Goal: Information Seeking & Learning: Learn about a topic

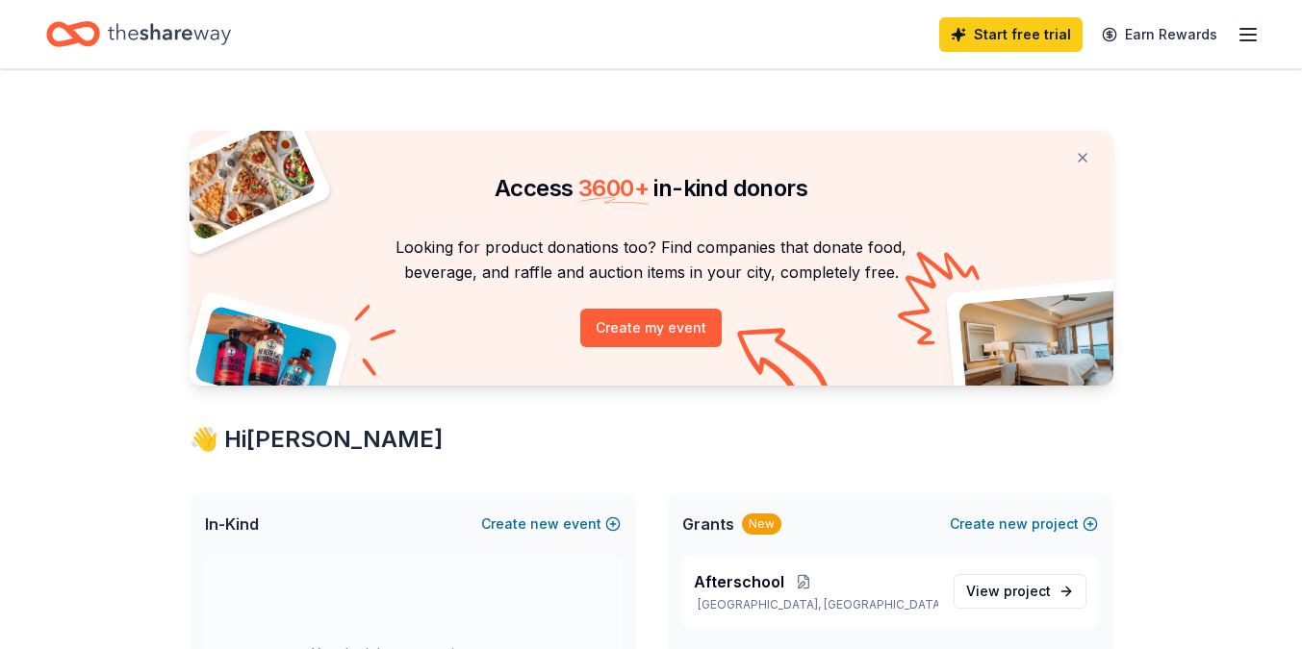
click at [1234, 41] on div "Start free trial Earn Rewards" at bounding box center [1099, 34] width 320 height 45
click at [1257, 41] on icon "button" at bounding box center [1247, 34] width 23 height 23
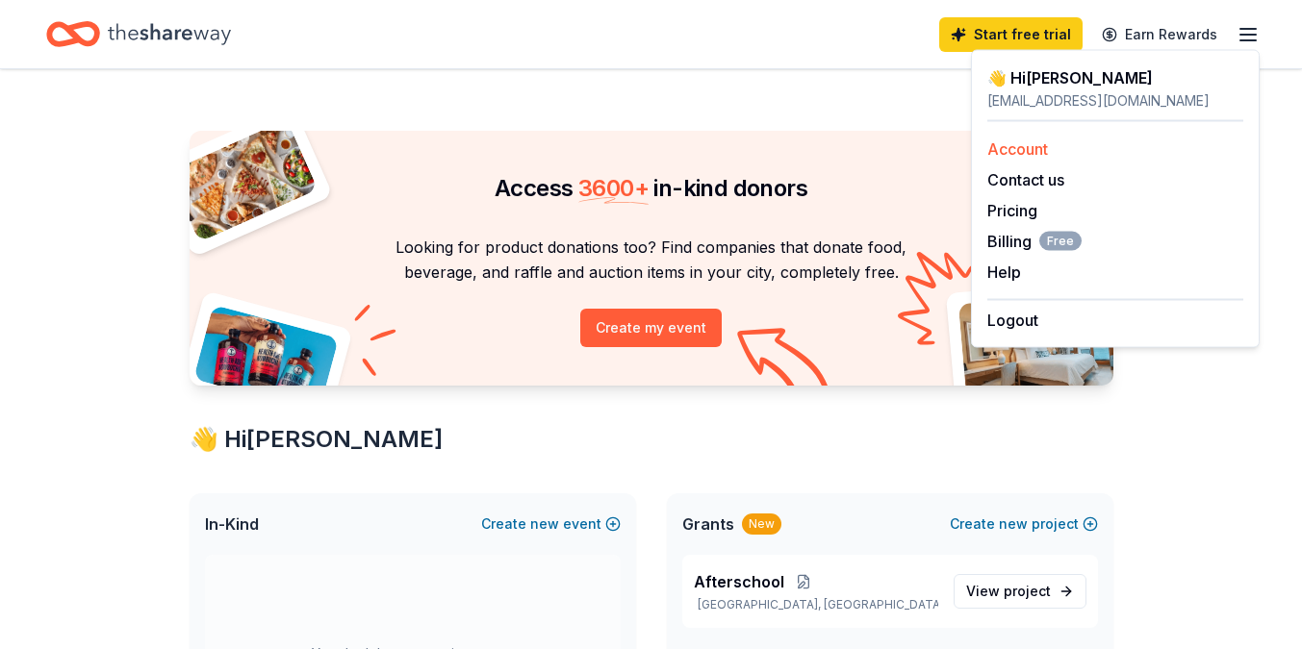
click at [1027, 152] on link "Account" at bounding box center [1017, 149] width 61 height 19
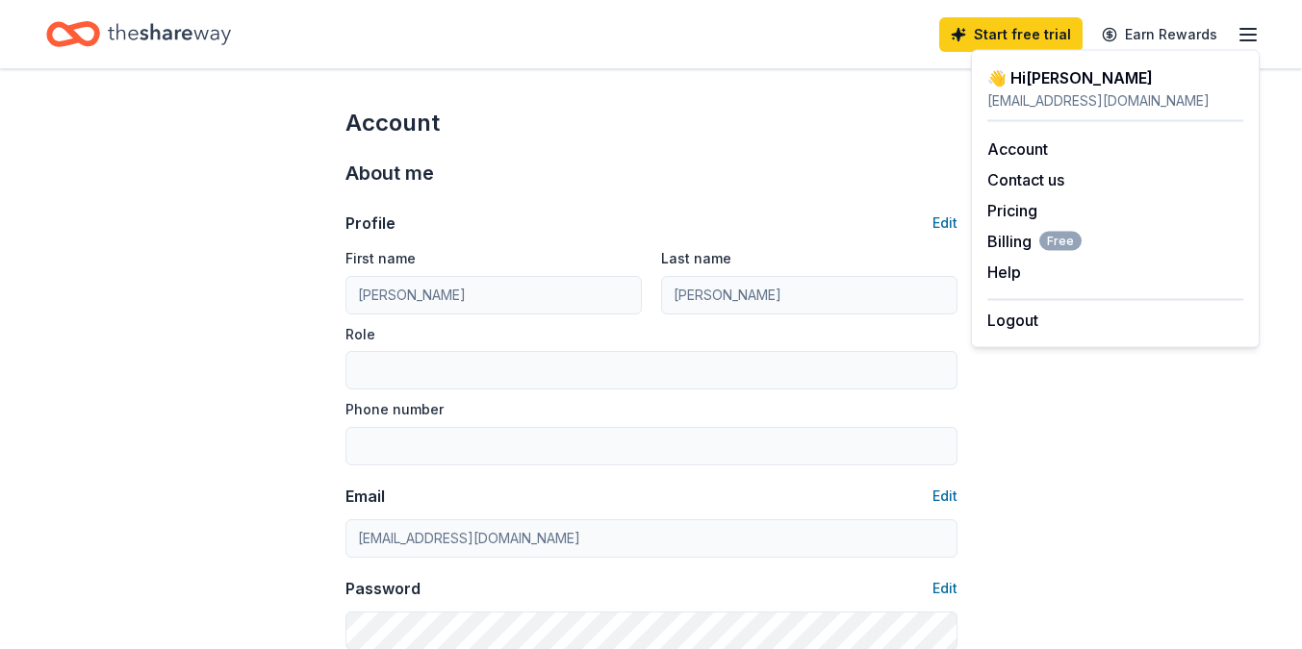
click at [1242, 35] on icon "button" at bounding box center [1247, 34] width 23 height 23
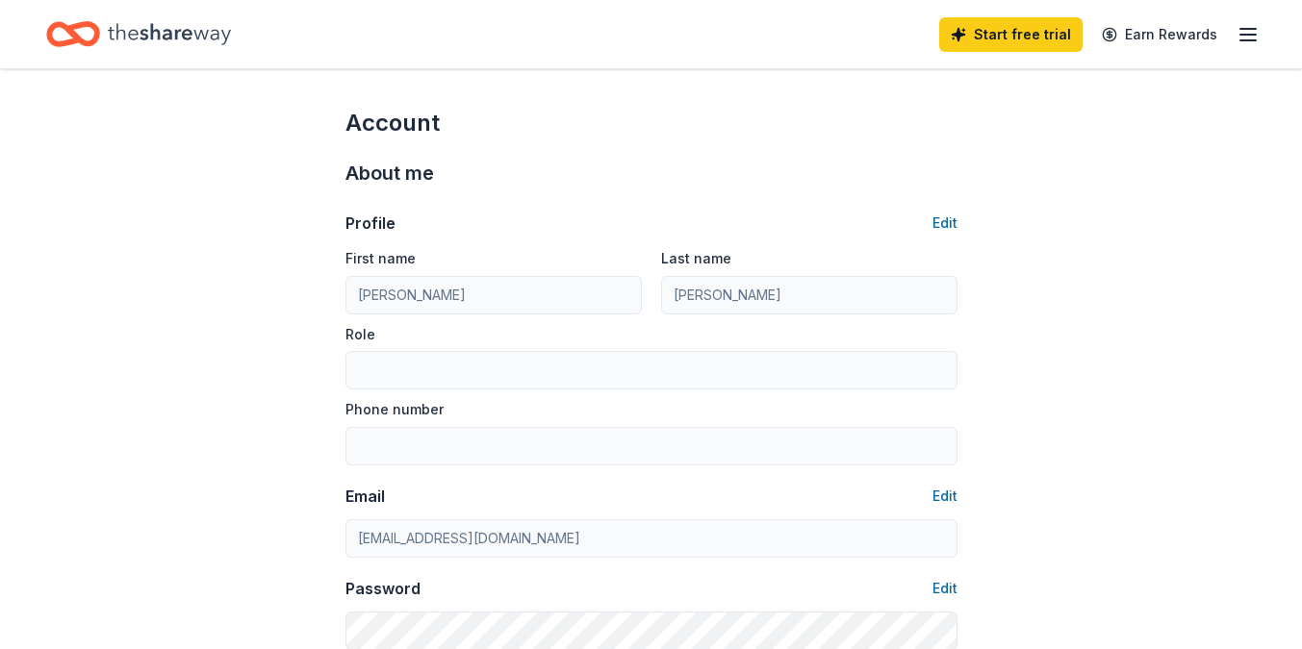
click at [1242, 37] on icon "button" at bounding box center [1247, 34] width 23 height 23
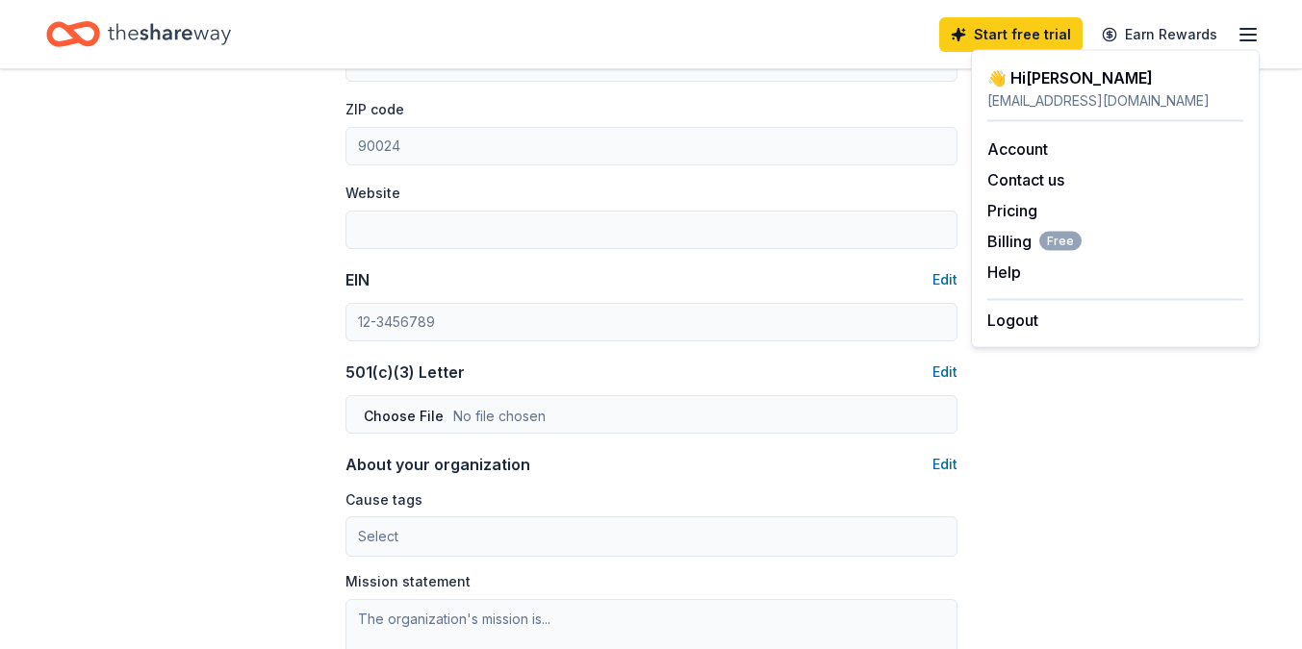
scroll to position [654, 0]
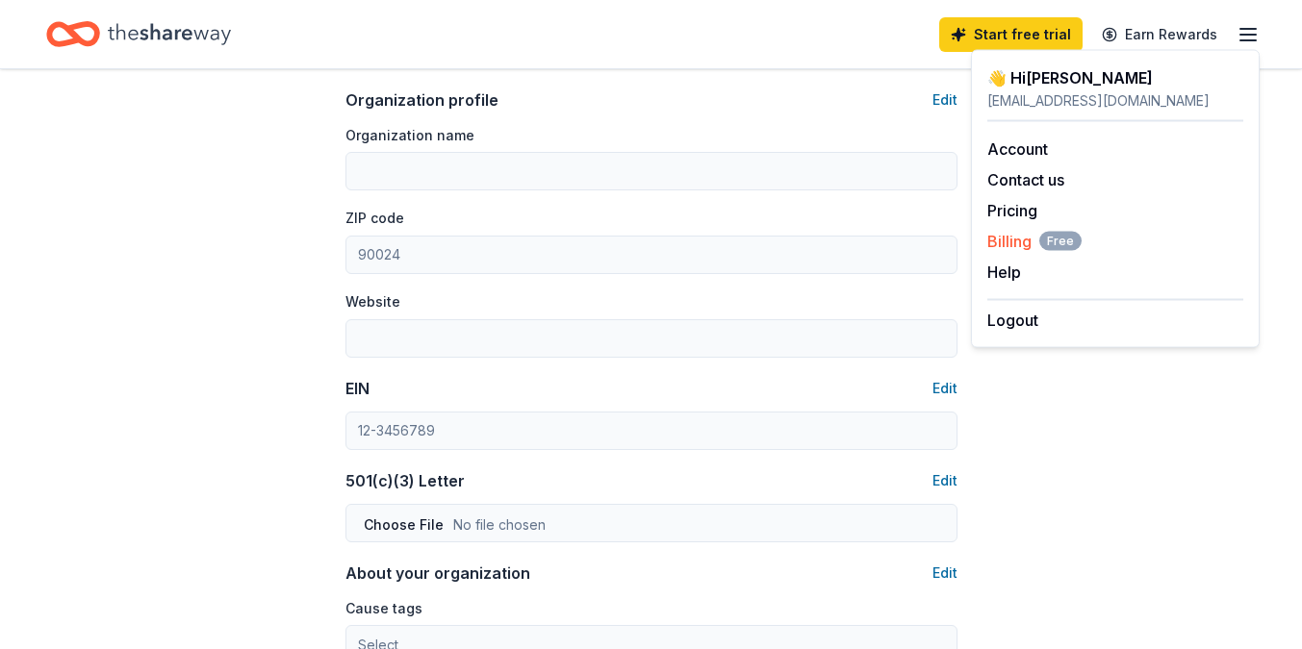
click at [1027, 240] on span "Billing Free" at bounding box center [1034, 241] width 94 height 23
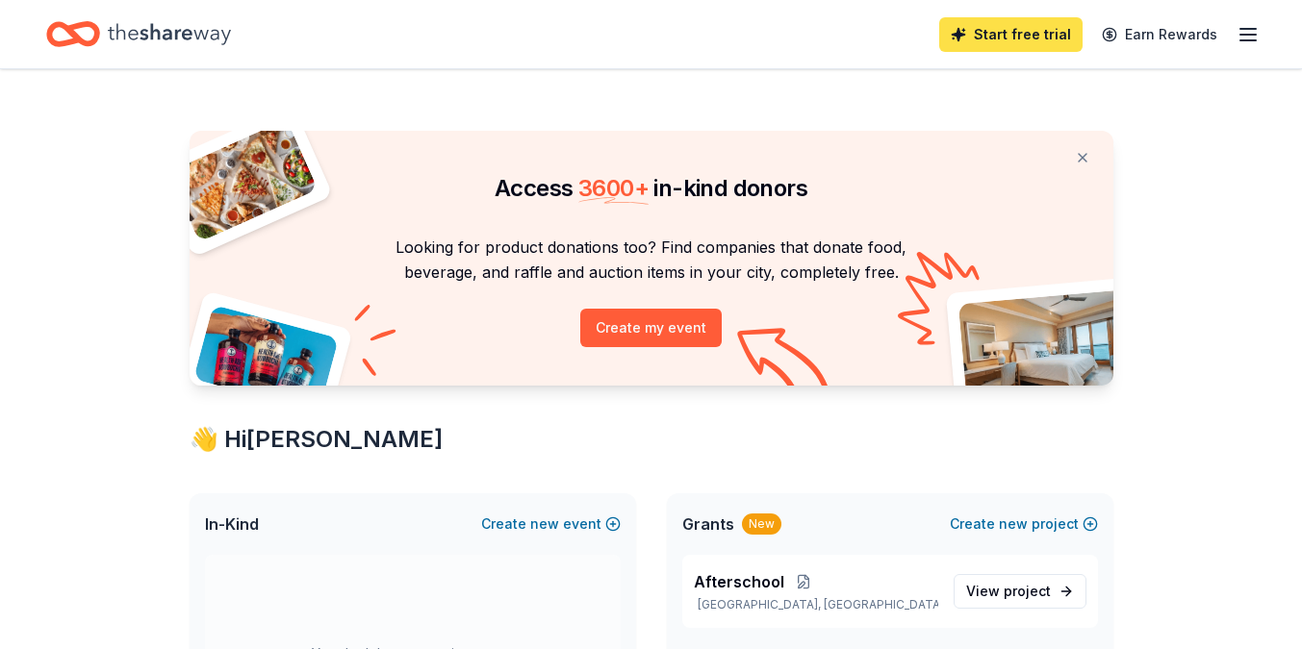
click at [1029, 29] on link "Start free trial" at bounding box center [1010, 34] width 143 height 35
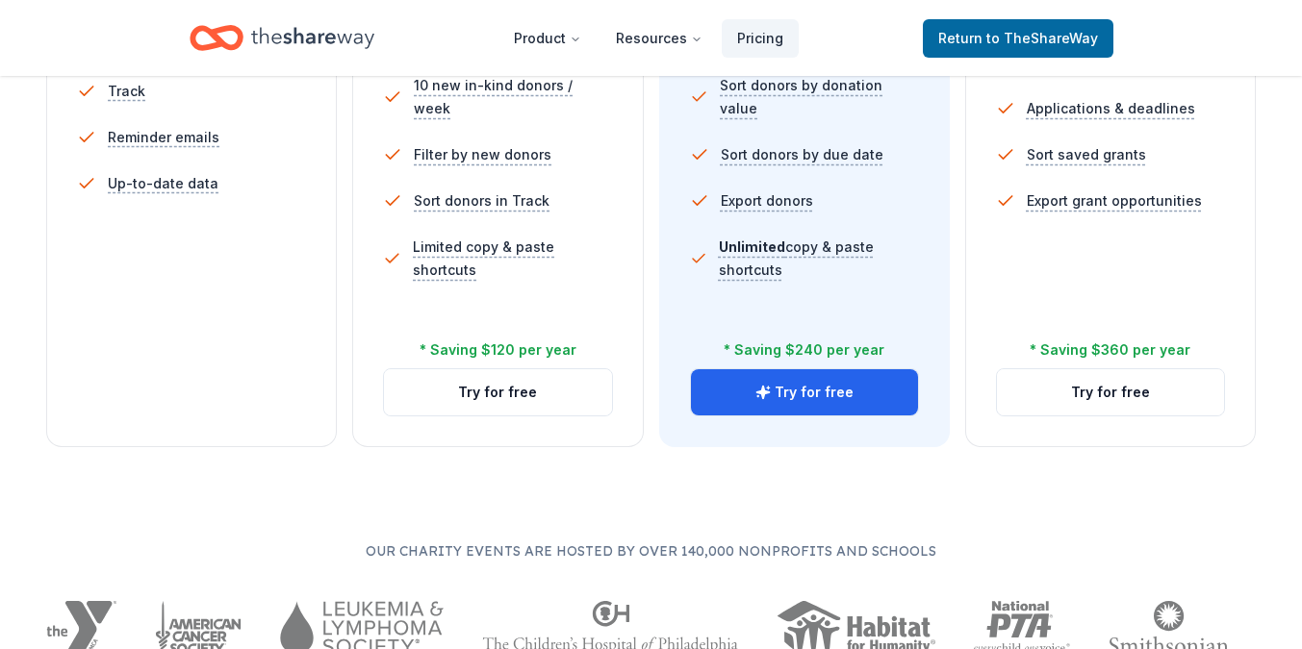
scroll to position [746, 0]
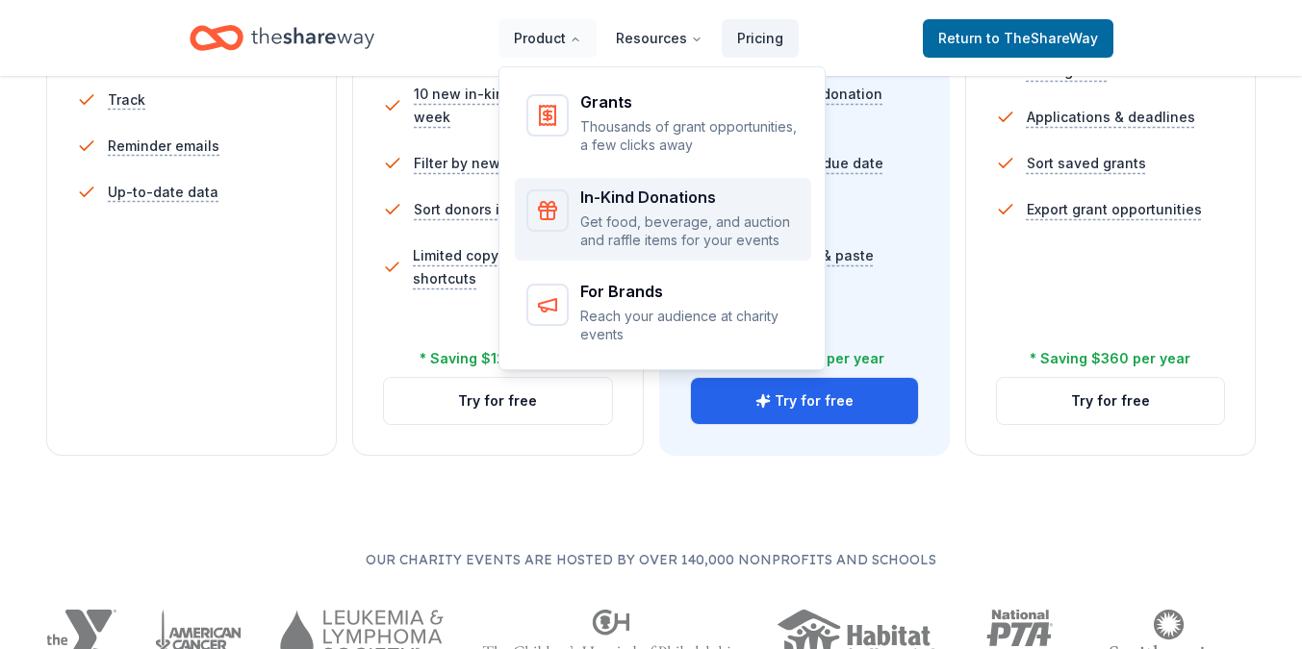
click at [627, 201] on div "In-Kind Donations" at bounding box center [689, 197] width 219 height 15
click at [601, 190] on div "In-Kind Donations" at bounding box center [689, 197] width 219 height 15
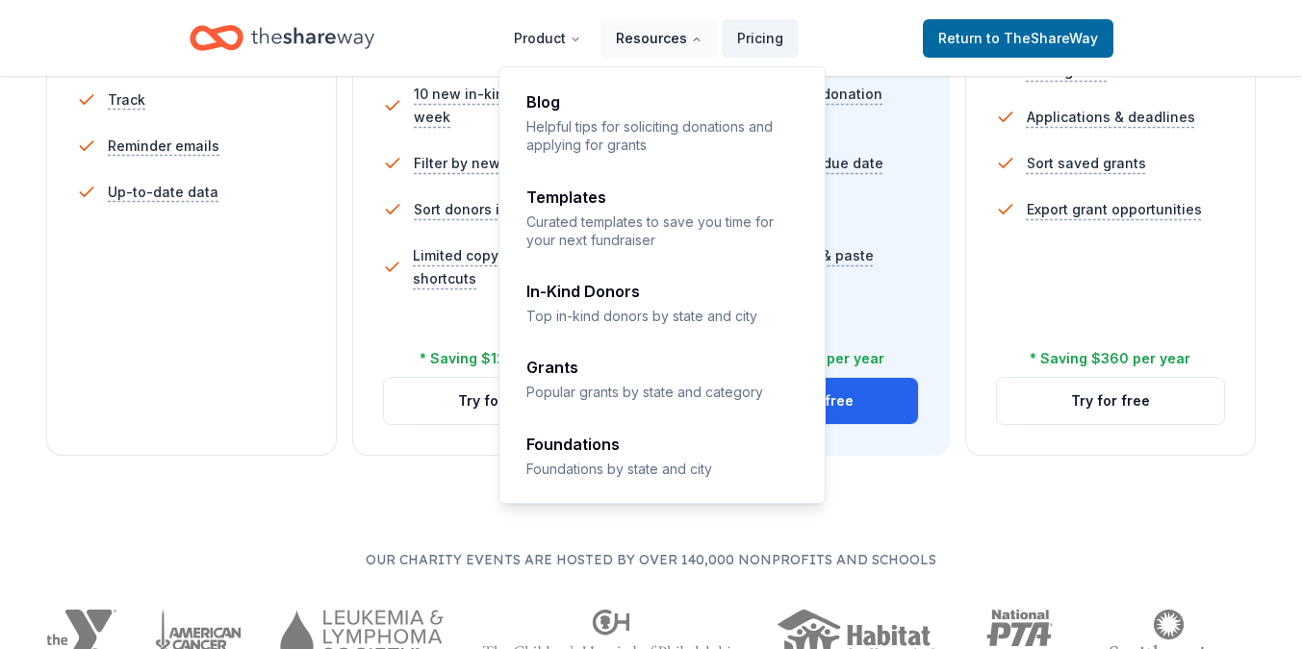
click at [662, 37] on button "Resources" at bounding box center [658, 38] width 117 height 38
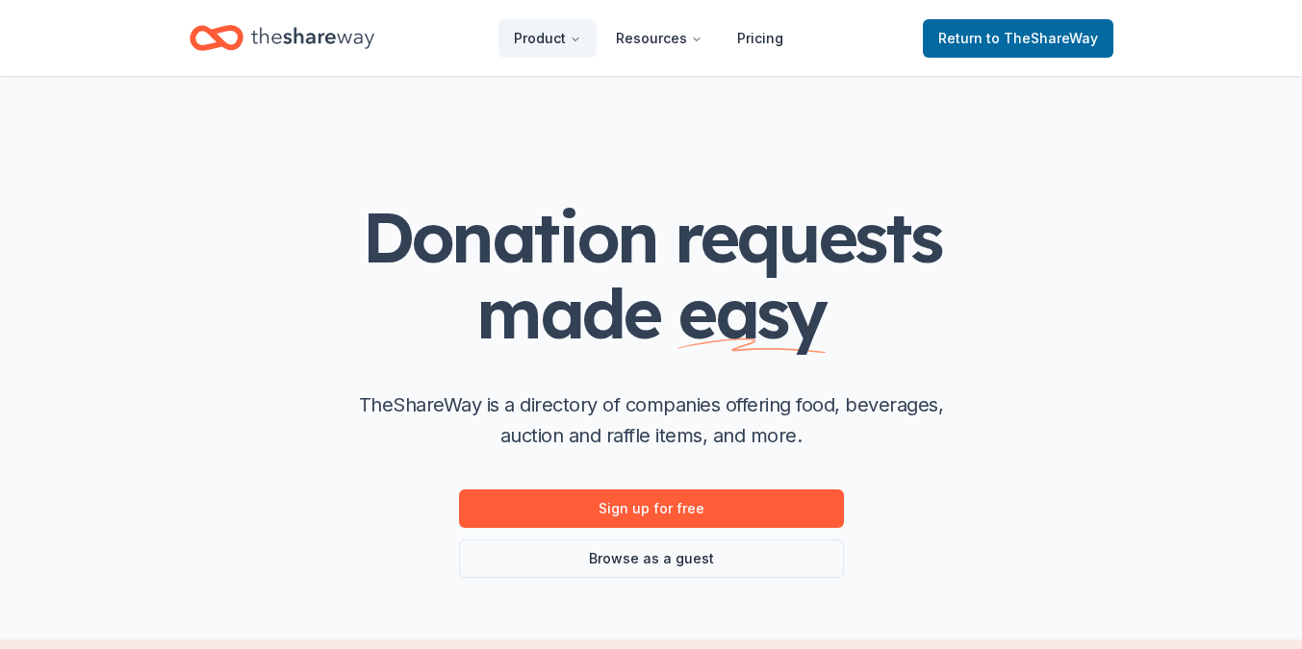
click at [355, 504] on div "Donation requests made easy TheShareWay is a directory of companies offering fo…" at bounding box center [652, 388] width 770 height 379
click at [674, 558] on link "Browse as a guest" at bounding box center [651, 559] width 385 height 38
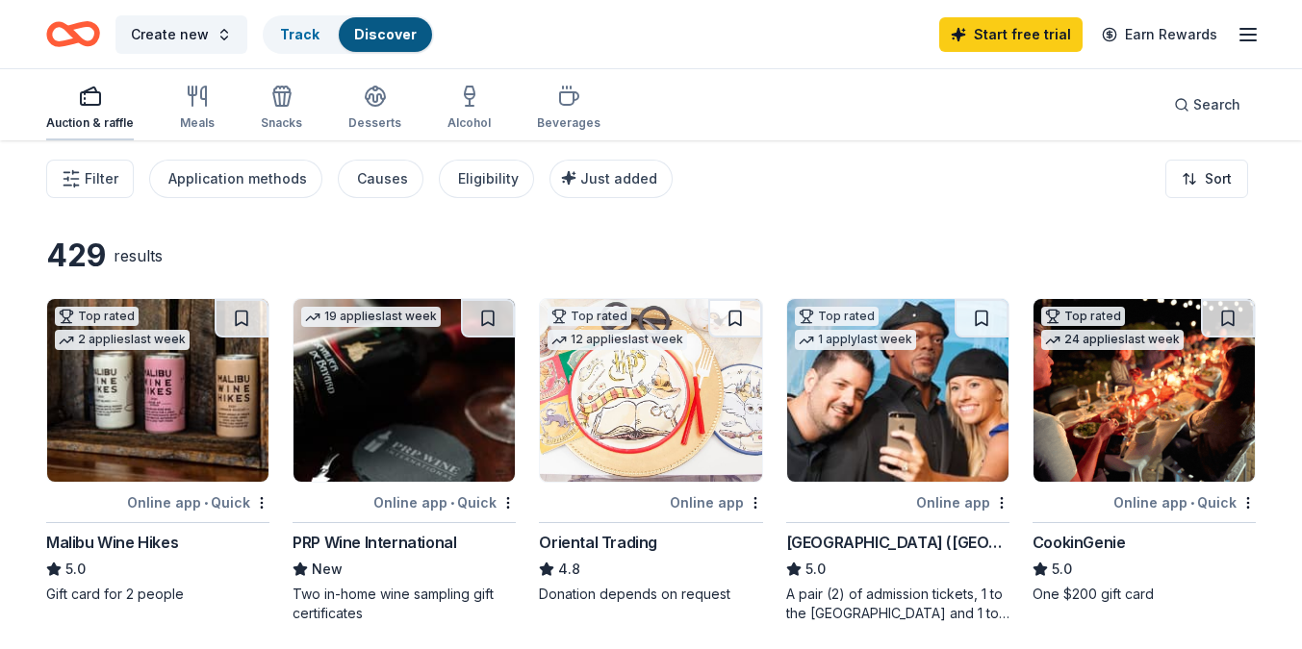
click at [103, 108] on div "Auction & raffle" at bounding box center [90, 108] width 88 height 46
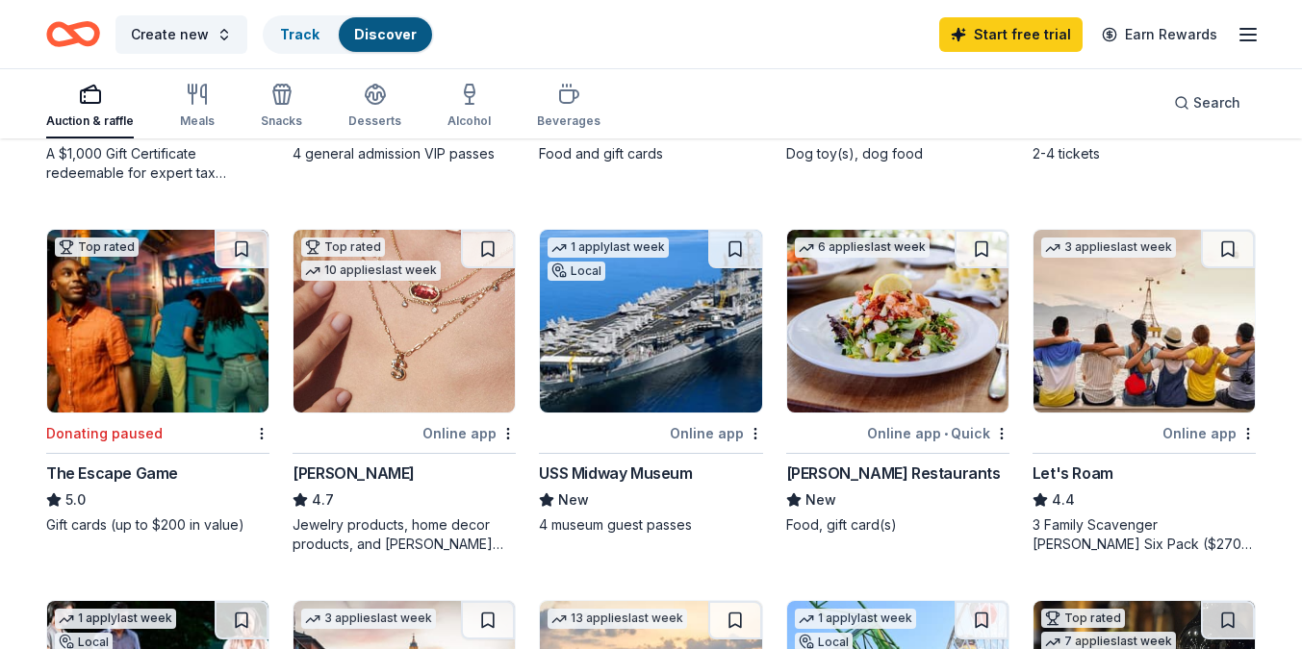
scroll to position [802, 0]
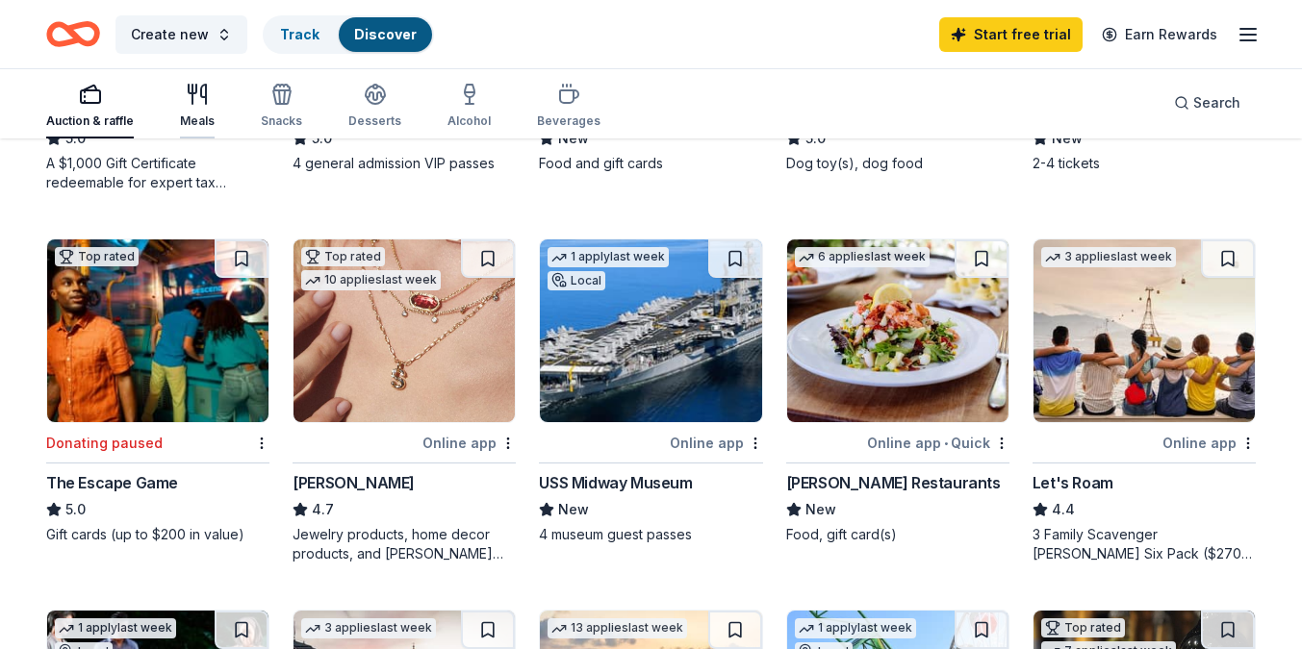
click at [200, 101] on icon "button" at bounding box center [197, 94] width 23 height 23
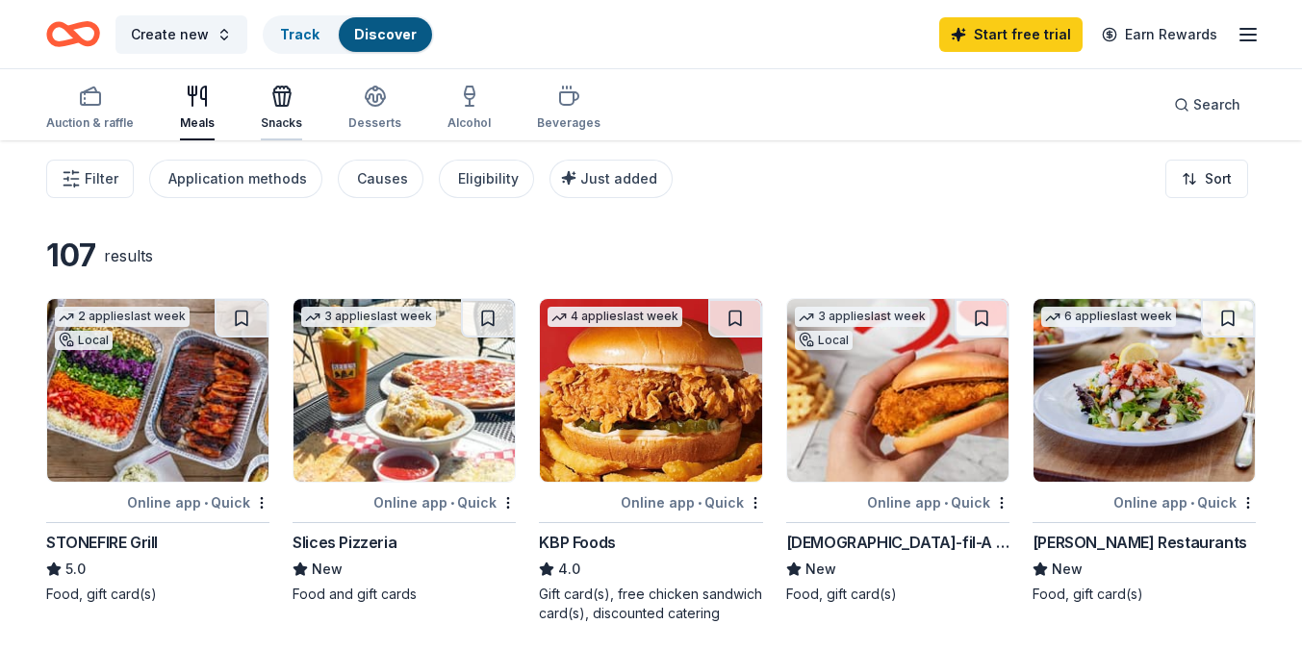
click at [288, 121] on div "Snacks" at bounding box center [281, 122] width 41 height 15
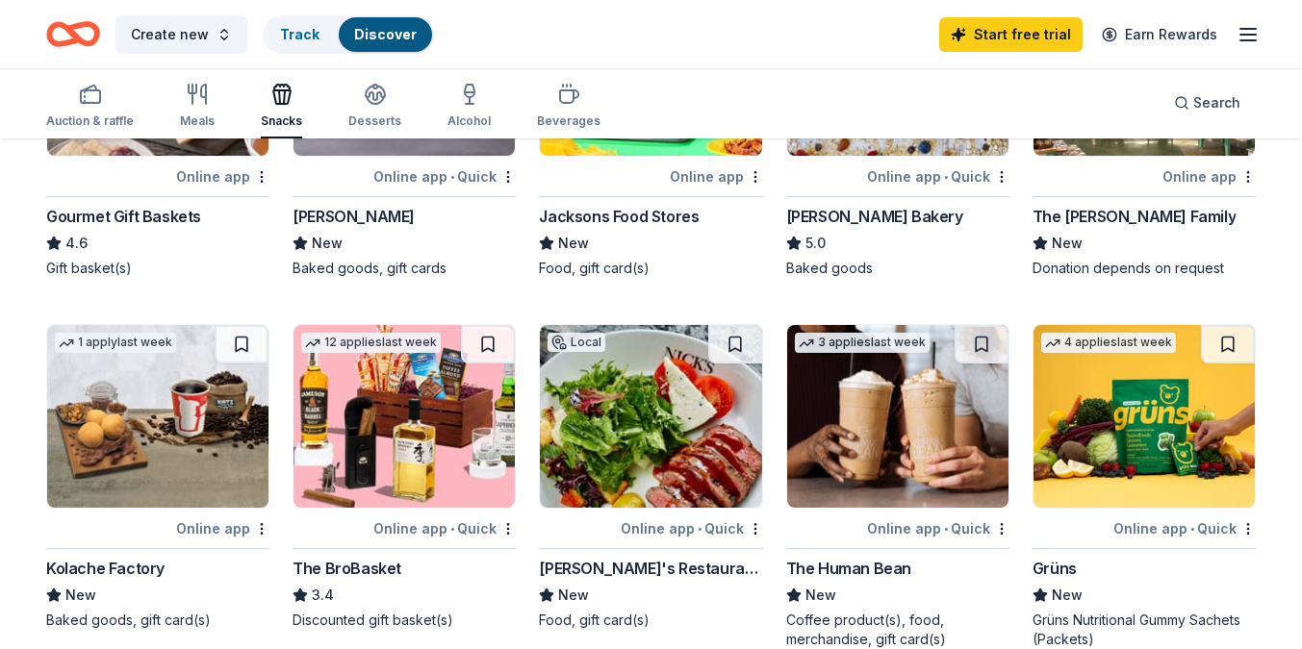
scroll to position [666, 0]
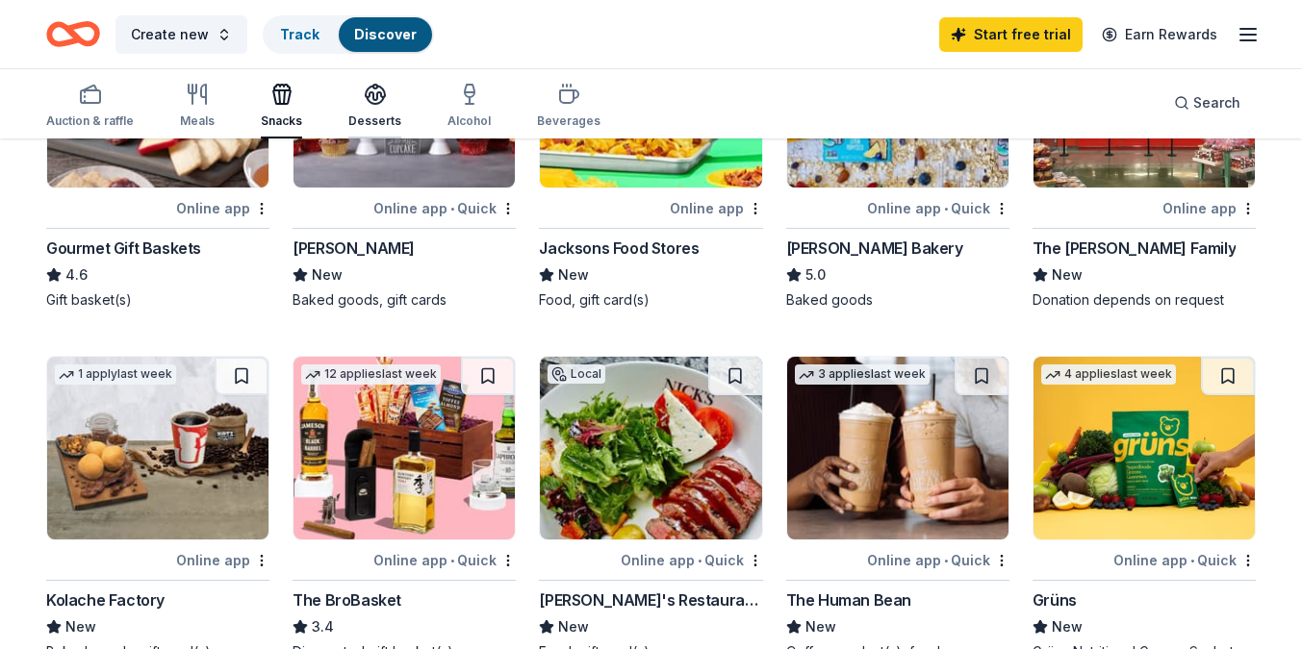
click at [375, 102] on icon "button" at bounding box center [375, 100] width 17 height 7
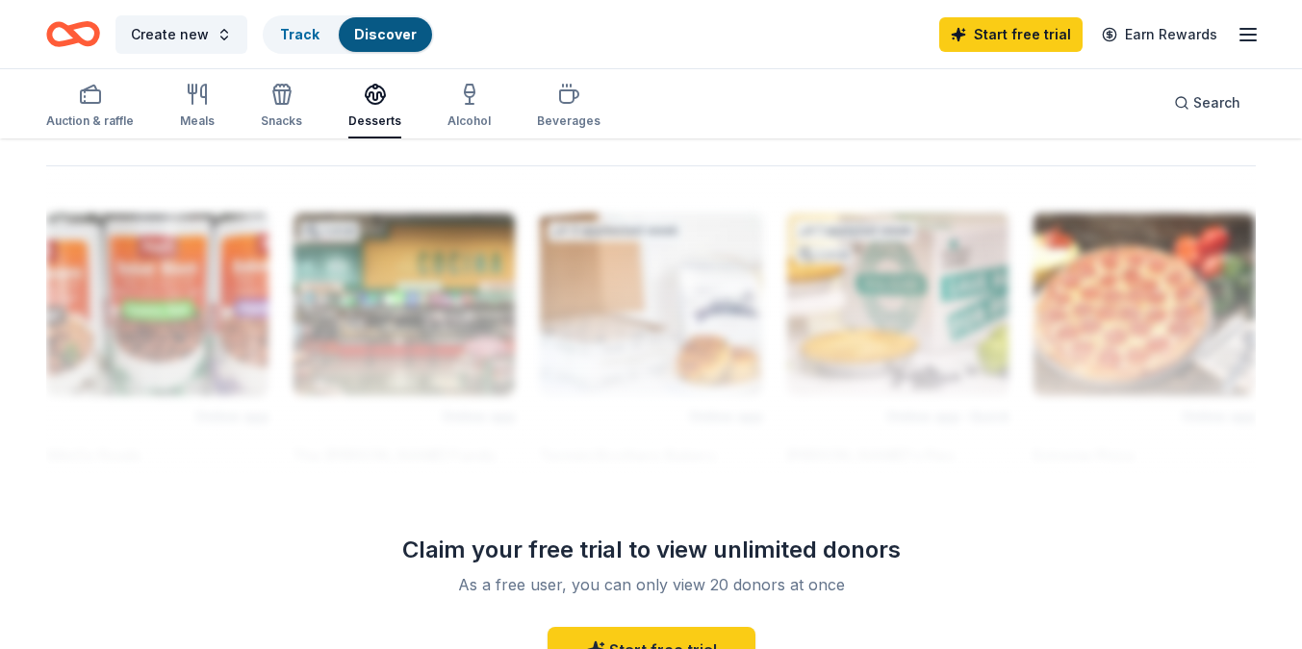
scroll to position [1689, 0]
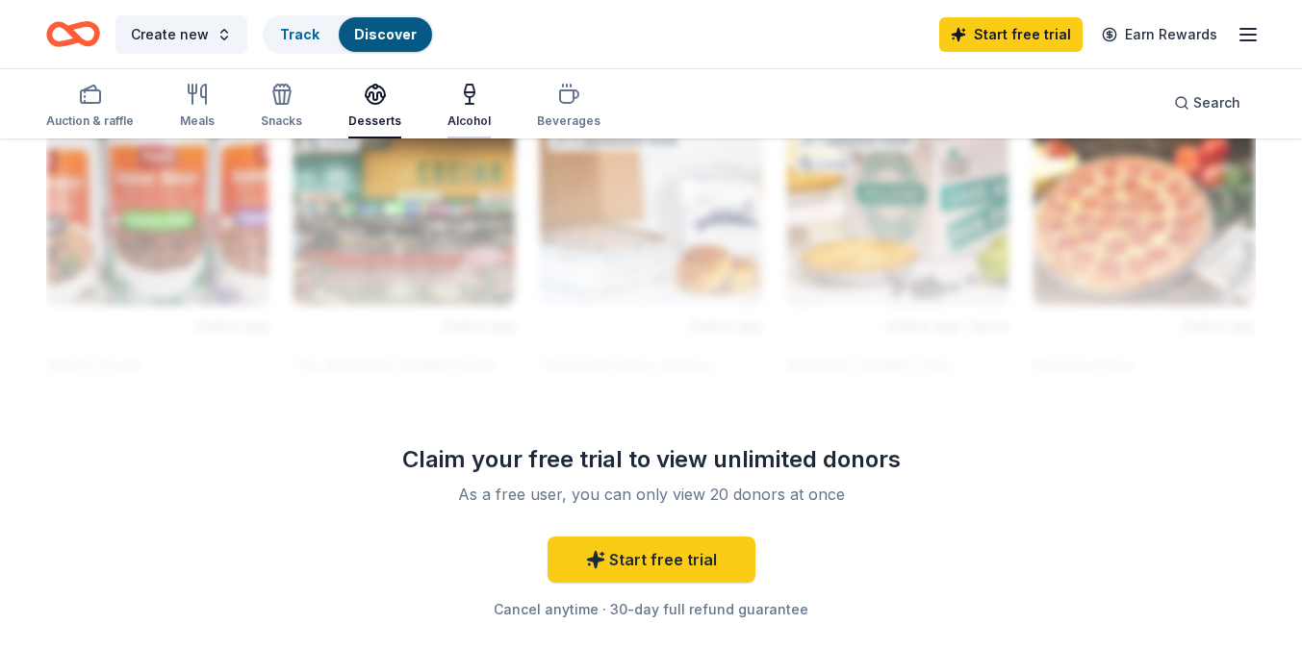
click at [447, 114] on div "Alcohol" at bounding box center [468, 121] width 43 height 15
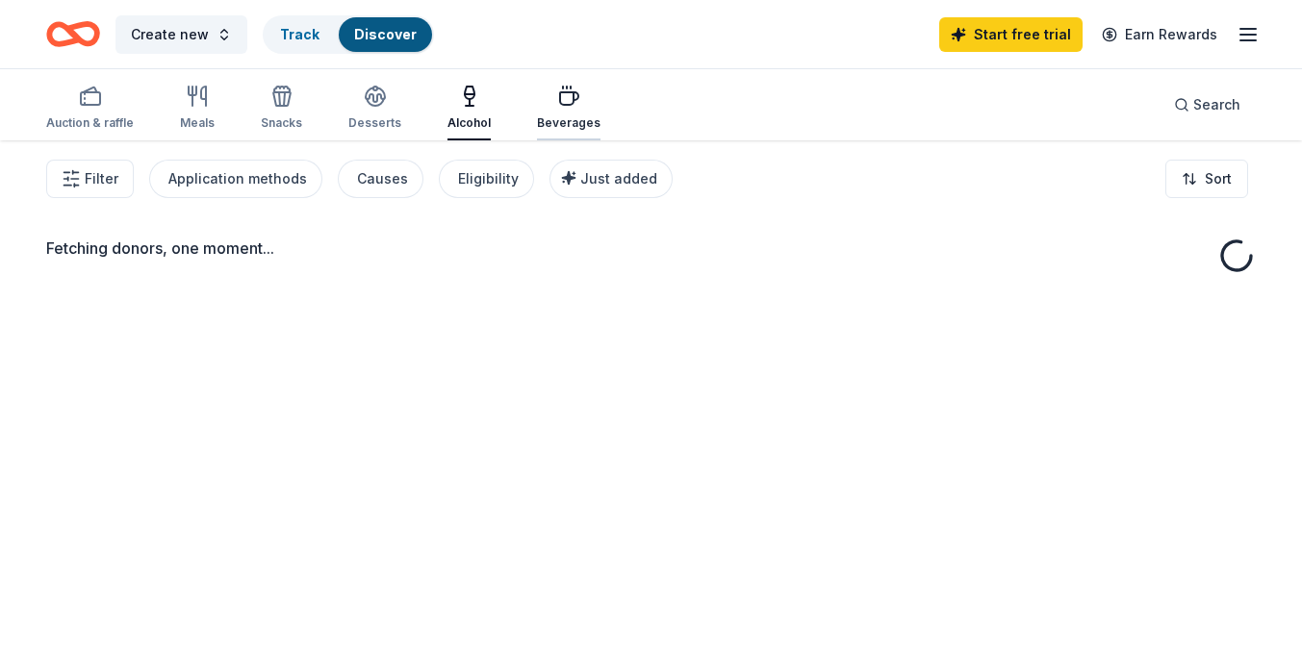
click at [544, 113] on div "Beverages" at bounding box center [569, 108] width 64 height 46
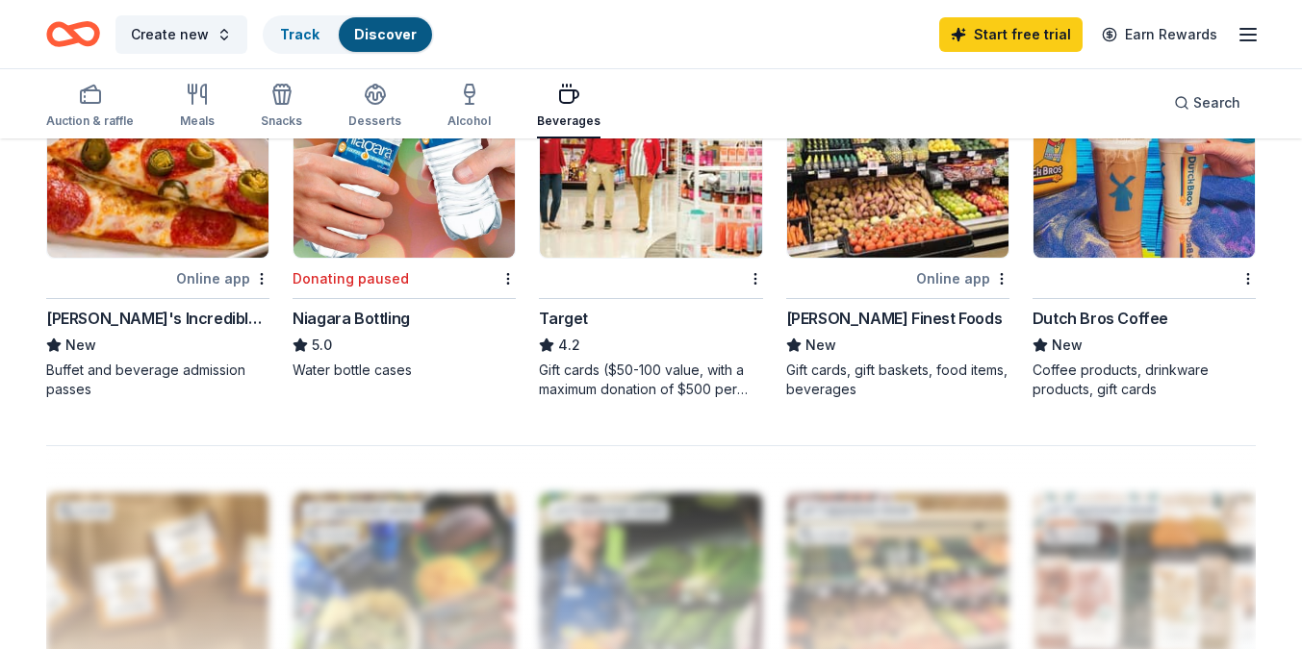
scroll to position [1036, 0]
